Goal: Task Accomplishment & Management: Complete application form

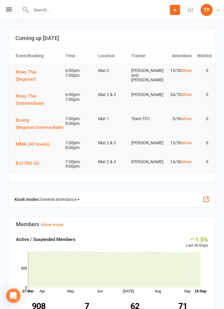
click at [13, 8] on div "Prospect Member Non-attending contact Class / event Appointment Grading event T…" at bounding box center [112, 10] width 224 height 20
click at [10, 11] on icon at bounding box center [9, 10] width 6 height 4
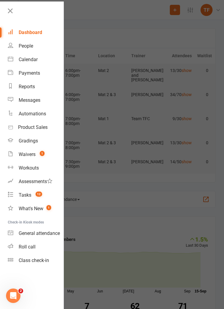
click at [43, 49] on link "People" at bounding box center [36, 46] width 56 height 14
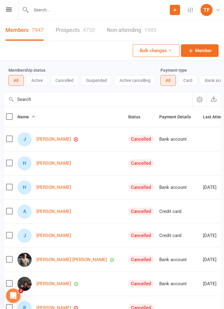
click at [88, 32] on div "4730" at bounding box center [89, 30] width 12 height 6
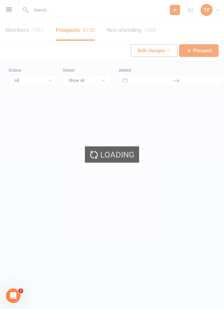
select select "25"
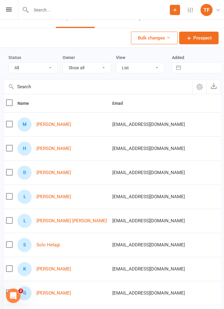
scroll to position [15, 0]
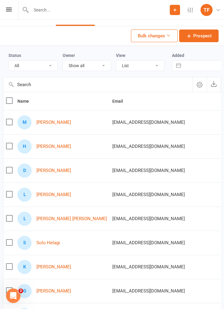
click at [46, 121] on link "Mathew Hogan" at bounding box center [53, 122] width 35 height 5
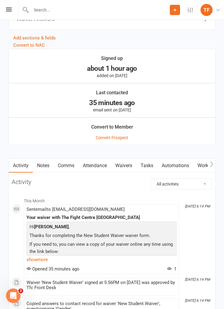
click at [134, 162] on link "Waivers" at bounding box center [123, 166] width 25 height 14
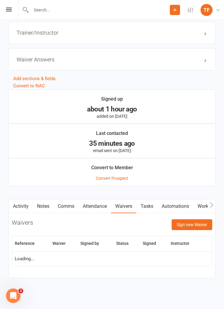
click at [199, 224] on button "Sign new Waiver" at bounding box center [192, 224] width 41 height 11
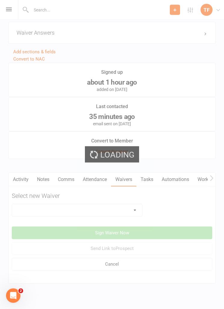
scroll to position [545, 0]
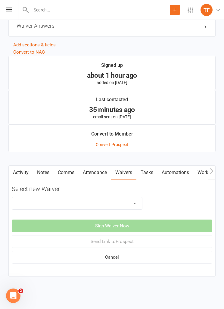
click at [124, 197] on select "Direct Debit Contract New Student Waiver Online - Adults - 12 Month DD Online -…" at bounding box center [77, 203] width 130 height 12
select select "2207"
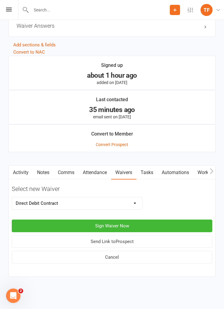
click at [132, 221] on button "Sign Waiver Now" at bounding box center [112, 226] width 201 height 13
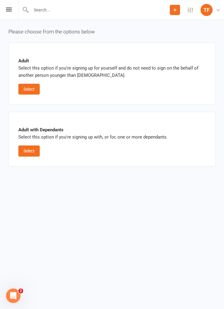
click at [31, 88] on button "Select" at bounding box center [28, 89] width 21 height 11
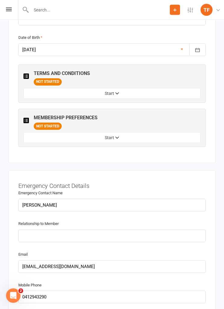
scroll to position [473, 0]
click at [51, 127] on div "MEMBERSHIP PREFERENCES NOT STARTED Start" at bounding box center [112, 128] width 177 height 30
click at [48, 134] on button "Start" at bounding box center [112, 138] width 177 height 11
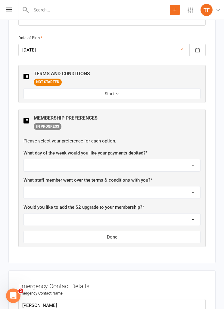
click at [166, 189] on select "Not sure Ben Johnston Carter Heatley Dan Hearn Diego Pereira Harry Sheppard Jam…" at bounding box center [112, 193] width 177 height 12
select select "Max Davidson"
click at [147, 214] on select "Yes, please add Not at this time" at bounding box center [112, 220] width 177 height 12
click at [138, 214] on select "Yes, please add Not at this time" at bounding box center [112, 220] width 177 height 12
select select "Not at this time"
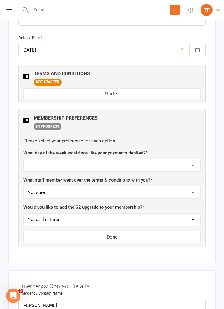
click at [159, 159] on select "Monday Tuesday Wednesday Thursday Friday" at bounding box center [112, 165] width 177 height 12
select select "Friday"
click at [139, 231] on button "Done" at bounding box center [112, 237] width 177 height 13
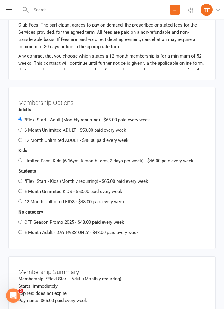
click at [26, 128] on label "6 Month Unlimited ADULT - $53.00 paid every week" at bounding box center [75, 130] width 102 height 5
click at [22, 128] on input "6 Month Unlimited ADULT - $53.00 paid every week" at bounding box center [20, 130] width 4 height 4
radio input "true"
radio input "false"
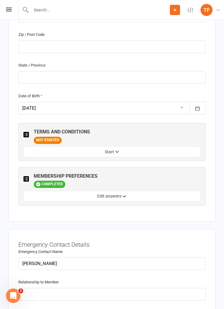
scroll to position [414, 0]
click at [172, 159] on div "TERMS AND CONDITIONS NOT STARTED Start MEMBERSHIP PREFERENCES COMPLETED Edit an…" at bounding box center [111, 164] width 187 height 83
click at [172, 151] on button "Start" at bounding box center [112, 152] width 177 height 11
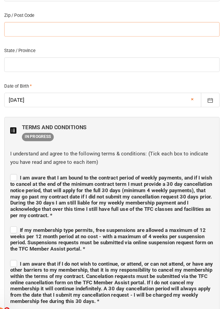
click at [18, 41] on input "text" at bounding box center [111, 47] width 187 height 13
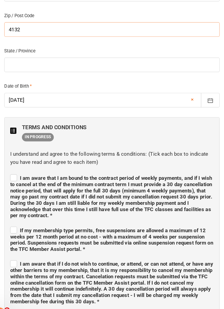
type input "4132"
click at [18, 71] on input "text" at bounding box center [111, 77] width 187 height 13
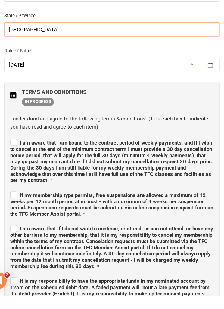
type input "Queensland"
click at [24, 172] on label "I am aware that I am bound to the contract period of weekly payments, and if I …" at bounding box center [112, 192] width 177 height 40
click at [24, 171] on input "I am aware that I am bound to the contract period of weekly payments, and if I …" at bounding box center [112, 171] width 177 height 0
checkbox input "true"
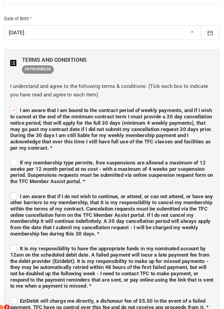
scroll to position [472, 0]
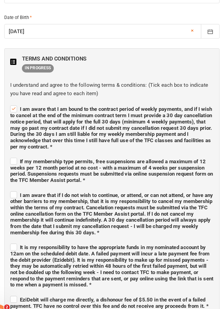
click at [24, 160] on label "If my membership type permits, free suspensions are allowed a maximum of 12 wee…" at bounding box center [112, 172] width 177 height 24
click at [24, 159] on input "If my membership type permits, free suspensions are allowed a maximum of 12 wee…" at bounding box center [112, 159] width 177 height 0
checkbox input "true"
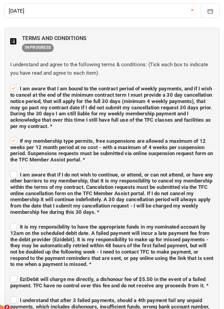
click at [24, 173] on span "I am aware that if I do not wish to continue, or attend, or can not attend, or …" at bounding box center [112, 192] width 177 height 38
click at [24, 170] on input "I am aware that if I do not wish to continue, or attend, or can not attend, or …" at bounding box center [112, 170] width 177 height 0
checkbox input "true"
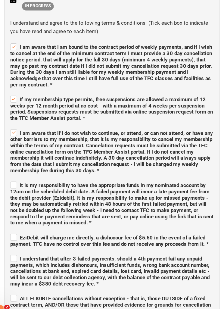
scroll to position [527, 0]
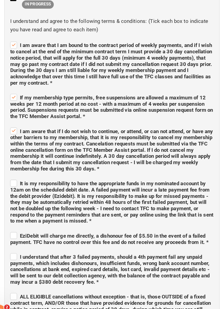
click at [24, 179] on label "It is my responsibility to have the appropriate funds in my nominated account b…" at bounding box center [112, 199] width 177 height 40
click at [24, 178] on input "It is my responsibility to have the appropriate funds in my nominated account b…" at bounding box center [112, 178] width 177 height 0
checkbox input "true"
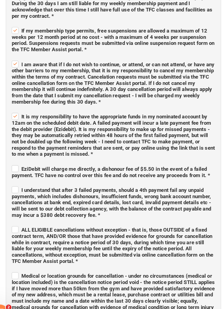
scroll to position [587, 0]
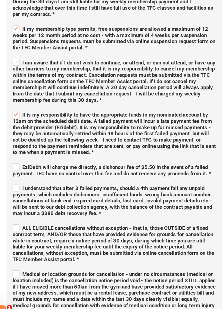
click at [24, 165] on label "EziDebit will charge me directly, a dishonour fee of $5.50 in the event of a fa…" at bounding box center [112, 171] width 177 height 13
click at [24, 164] on input "EziDebit will charge me directly, a dishonour fee of $5.50 in the event of a fa…" at bounding box center [112, 164] width 177 height 0
checkbox input "true"
click at [24, 183] on label "I understand that after 3 failed payments, should a 4th payment fail any unpaid…" at bounding box center [112, 197] width 177 height 29
click at [24, 182] on input "I understand that after 3 failed payments, should a 4th payment fail any unpaid…" at bounding box center [112, 182] width 177 height 0
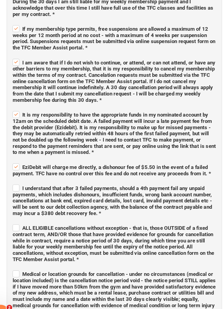
checkbox input "true"
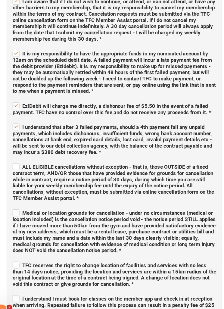
click at [24, 165] on label "ALL ELIGIBLE cancellations without exception - that is, those OUTSIDE of a fixe…" at bounding box center [112, 182] width 177 height 34
click at [24, 164] on input "ALL ELIGIBLE cancellations without exception - that is, those OUTSIDE of a fixe…" at bounding box center [112, 164] width 177 height 0
checkbox input "true"
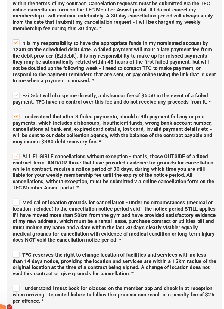
scroll to position [649, 0]
click at [24, 197] on span "Medical or location grounds for cancellation - under no circumstances (medical …" at bounding box center [112, 216] width 177 height 38
click at [24, 194] on input "Medical or location grounds for cancellation - under no circumstances (medical …" at bounding box center [112, 194] width 177 height 0
checkbox input "true"
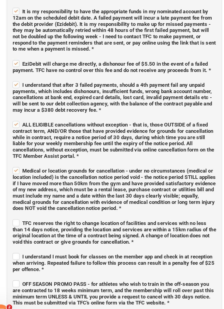
click at [24, 213] on label "TFC reserves the right to change location of facilities and services with no le…" at bounding box center [112, 225] width 177 height 24
click at [24, 212] on input "TFC reserves the right to change location of facilities and services with no le…" at bounding box center [112, 212] width 177 height 0
checkbox input "true"
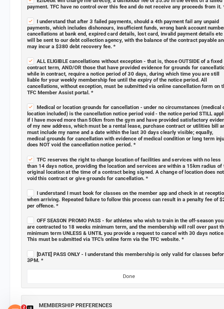
scroll to position [732, 0]
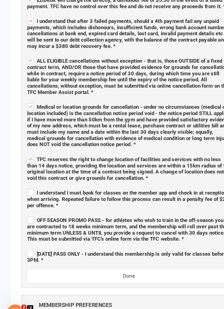
click at [30, 189] on span "I understand I must book for classes on the member app and check in at receptio…" at bounding box center [112, 197] width 176 height 16
click at [30, 186] on input "I understand I must book for classes on the member app and check in at receptio…" at bounding box center [112, 186] width 177 height 0
checkbox input "true"
click at [30, 212] on span "OFF SEASON PROMO PASS - for athletes who wish to train in the off-season you ar…" at bounding box center [111, 223] width 175 height 22
click at [30, 210] on input "OFF SEASON PROMO PASS - for athletes who wish to train in the off-season you ar…" at bounding box center [112, 210] width 177 height 0
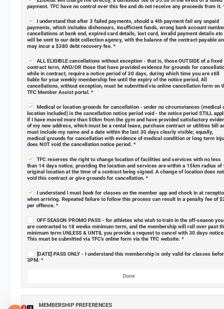
checkbox input "true"
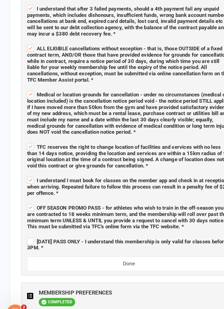
click at [29, 229] on label "ADULTS DAY PASS ONLY - I understand this membership is only valid for classes b…" at bounding box center [112, 235] width 177 height 13
click at [29, 228] on input "ADULTS DAY PASS ONLY - I understand this membership is only valid for classes b…" at bounding box center [112, 228] width 177 height 0
checkbox input "true"
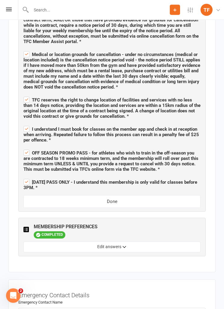
scroll to position [795, 0]
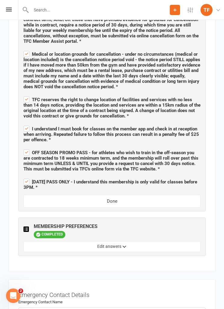
click at [48, 203] on button "Done" at bounding box center [112, 201] width 177 height 13
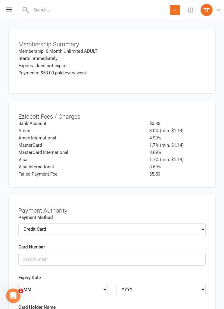
scroll to position [1093, 0]
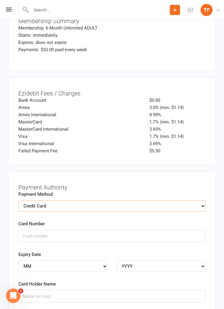
click at [43, 200] on select "Credit Card Bank Account" at bounding box center [111, 205] width 187 height 11
select select "bank_account"
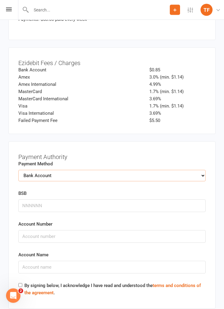
scroll to position [1126, 0]
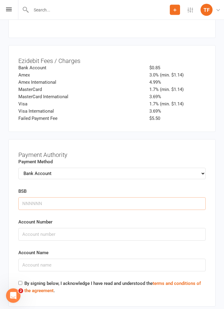
click at [42, 201] on input "BSB" at bounding box center [111, 204] width 187 height 13
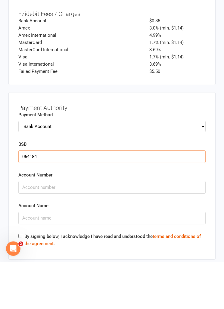
type input "064184"
click at [31, 228] on input "Account Number" at bounding box center [111, 234] width 187 height 13
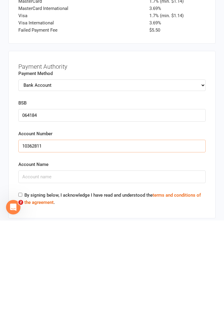
type input "10362811"
click at [33, 259] on input "Account Name" at bounding box center [111, 265] width 187 height 13
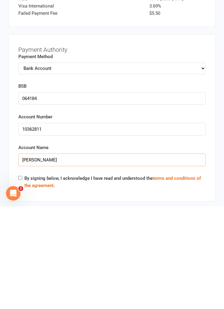
type input "Mathew"
click at [19, 278] on input "By signing below, I acknowledge I have read and understood the terms and condit…" at bounding box center [20, 280] width 4 height 4
checkbox input "true"
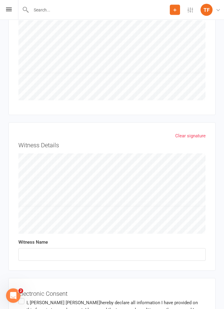
scroll to position [1451, 0]
click at [107, 250] on input "text" at bounding box center [111, 254] width 187 height 13
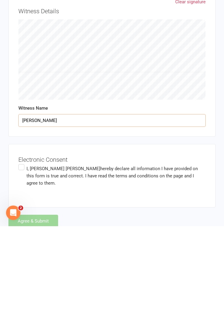
scroll to position [1512, 0]
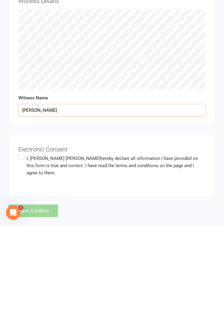
type input "Max davidson"
click at [121, 239] on span "hereby declare all information I have provided on this form is true and correct…" at bounding box center [112, 249] width 171 height 20
click at [22, 236] on input "I, Mathew Hogan hereby declare all information I have provided on this form is …" at bounding box center [20, 236] width 4 height 0
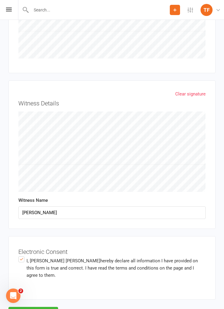
click at [43, 307] on button "Agree & Submit" at bounding box center [33, 313] width 50 height 13
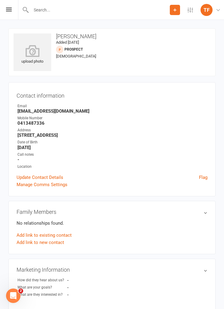
click at [36, 40] on div "upload photo" at bounding box center [33, 52] width 38 height 38
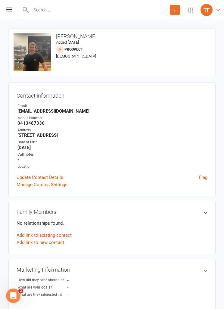
click at [10, 11] on icon at bounding box center [9, 10] width 6 height 4
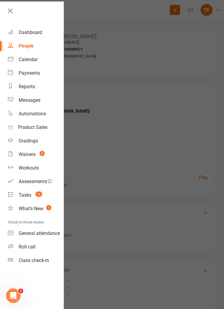
click at [22, 244] on div "Roll call" at bounding box center [27, 247] width 17 height 6
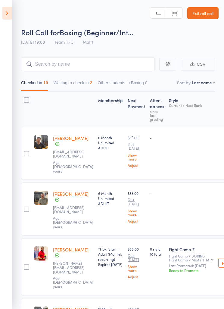
click at [89, 80] on button "Waiting to check in 2" at bounding box center [73, 84] width 39 height 14
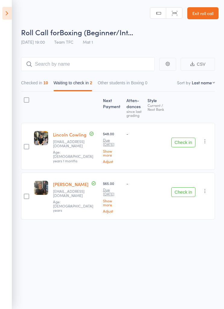
click at [207, 142] on icon "button" at bounding box center [205, 141] width 6 height 6
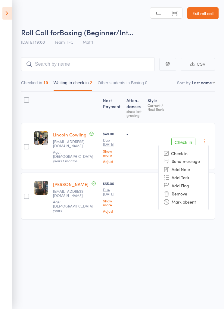
click at [185, 198] on li "Mark absent" at bounding box center [184, 202] width 50 height 8
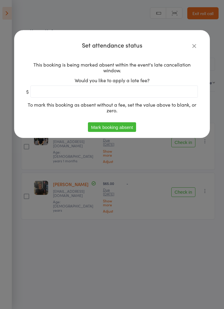
click at [124, 129] on button "Mark booking absent" at bounding box center [112, 127] width 48 height 10
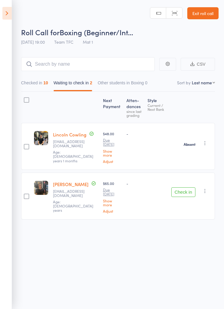
click at [190, 187] on button "Check in" at bounding box center [183, 192] width 24 height 10
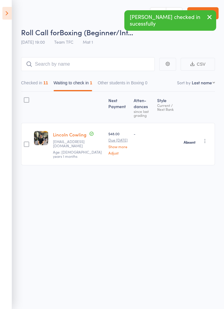
click at [31, 87] on button "Checked in 11" at bounding box center [34, 84] width 27 height 14
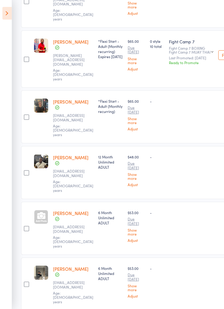
scroll to position [226, 0]
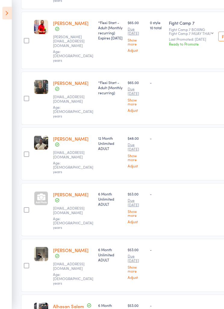
click at [43, 192] on div at bounding box center [41, 199] width 14 height 14
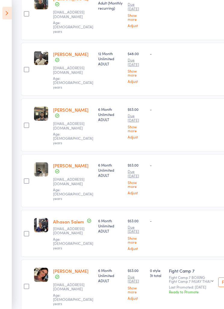
scroll to position [313, 0]
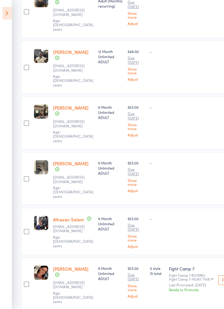
click at [8, 15] on icon at bounding box center [6, 13] width 9 height 13
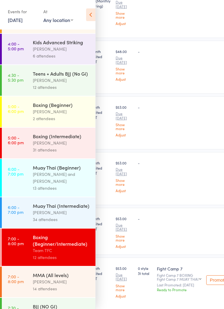
scroll to position [263, 0]
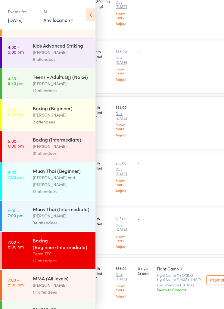
click at [61, 294] on div "14 attendees" at bounding box center [62, 292] width 58 height 7
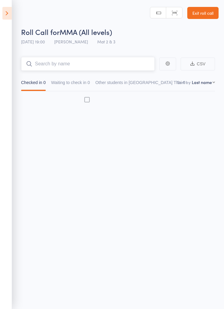
scroll to position [4, 0]
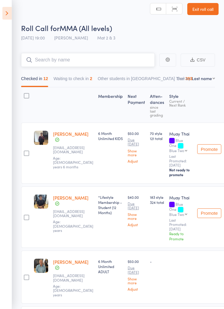
click at [87, 76] on button "Waiting to check in 2" at bounding box center [73, 80] width 39 height 14
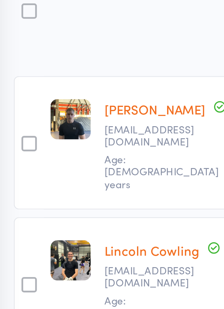
scroll to position [0, 0]
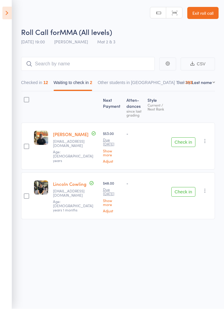
click at [203, 139] on icon "button" at bounding box center [205, 141] width 6 height 6
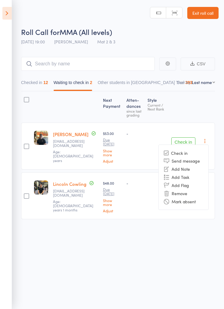
click at [188, 201] on li "Mark absent" at bounding box center [184, 201] width 50 height 8
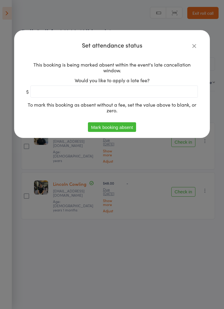
click at [127, 123] on button "Mark booking absent" at bounding box center [112, 127] width 48 height 10
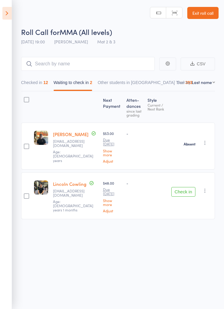
click at [208, 187] on button "button" at bounding box center [205, 190] width 7 height 7
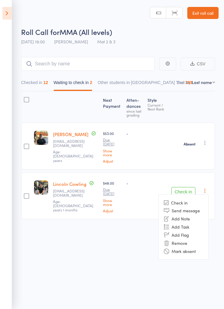
click at [188, 247] on li "Mark absent" at bounding box center [184, 251] width 50 height 8
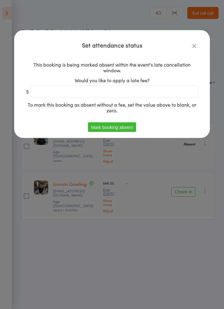
click at [120, 130] on button "Mark booking absent" at bounding box center [112, 127] width 48 height 10
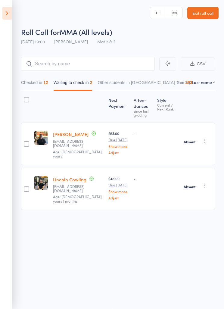
click at [2, 15] on icon at bounding box center [6, 13] width 9 height 13
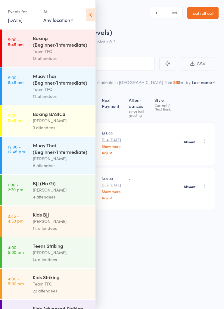
click at [152, 45] on div "Roll Call for MMA (All levels) [DATE] 19:00 [PERSON_NAME] Mat 2 & 3" at bounding box center [120, 37] width 198 height 21
click at [92, 15] on icon at bounding box center [90, 14] width 9 height 13
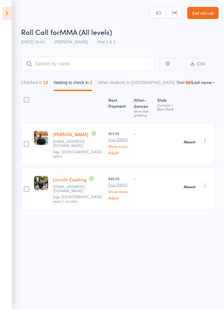
click at [41, 88] on button "Checked in 12" at bounding box center [34, 84] width 27 height 14
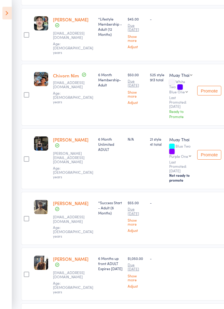
scroll to position [467, 0]
